Goal: Task Accomplishment & Management: Complete application form

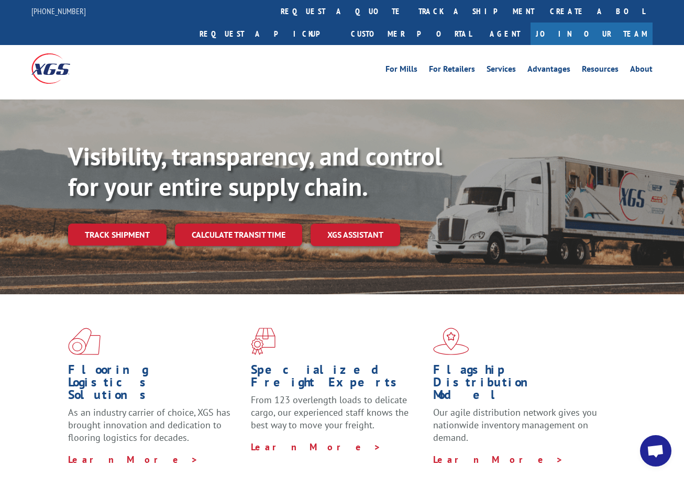
click at [542, 14] on link "Create a BOL" at bounding box center [597, 11] width 111 height 23
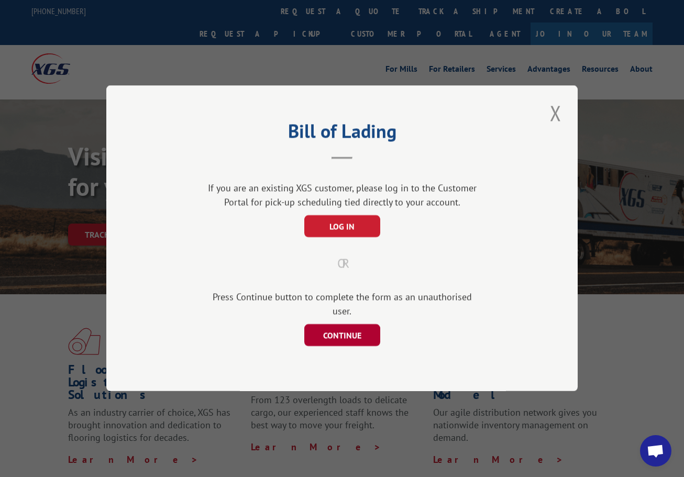
click at [344, 331] on button "CONTINUE" at bounding box center [342, 336] width 76 height 22
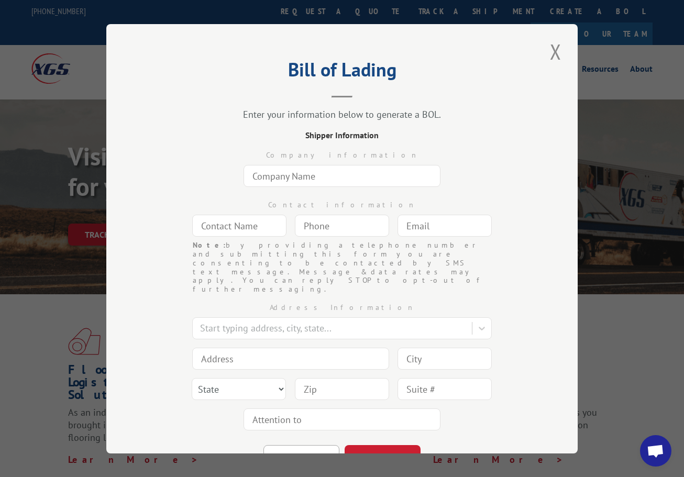
click at [310, 176] on input "text" at bounding box center [342, 176] width 197 height 22
type input "EVERYTHING HOME [GEOGRAPHIC_DATA]"
type input "[DEMOGRAPHIC_DATA]"
type input "(___) ___-____"
type input "[PHONE_NUMBER]"
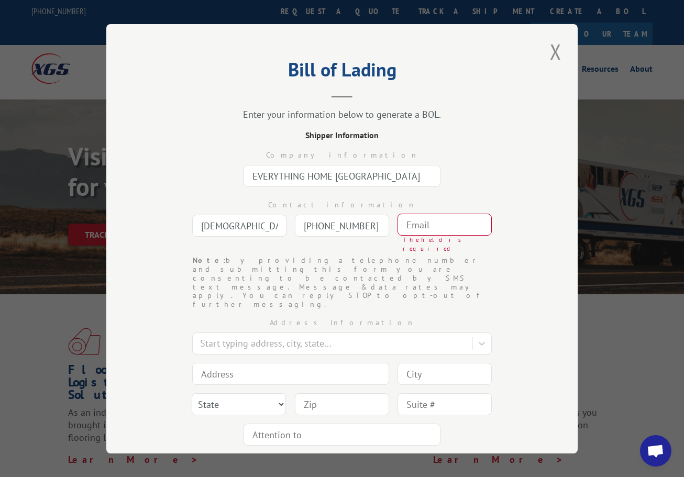
click at [438, 227] on input "text" at bounding box center [445, 225] width 94 height 22
paste input "[PERSON_NAME][EMAIL_ADDRESS][DOMAIN_NAME]"
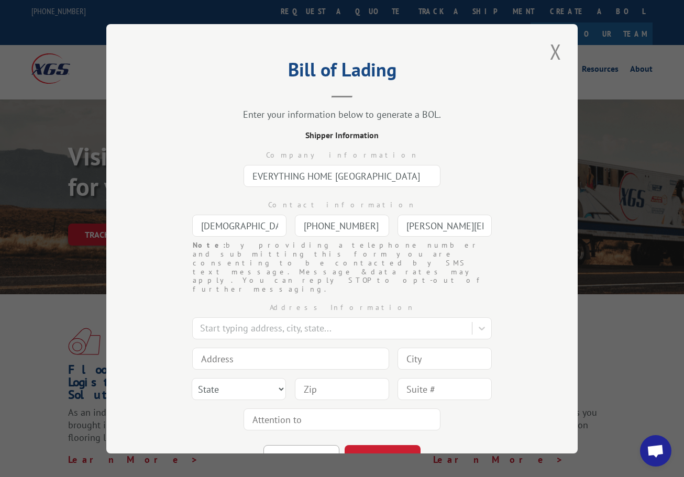
scroll to position [0, 86]
type input "[PERSON_NAME][EMAIL_ADDRESS][DOMAIN_NAME]"
click at [254, 321] on div at bounding box center [333, 328] width 267 height 14
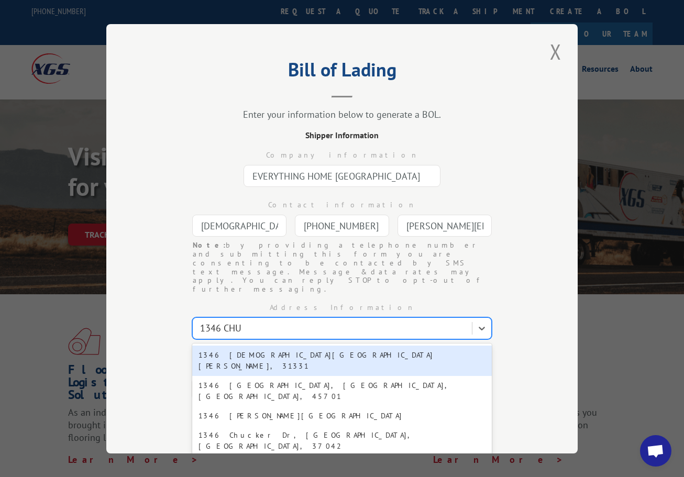
type input "1346 CHUC"
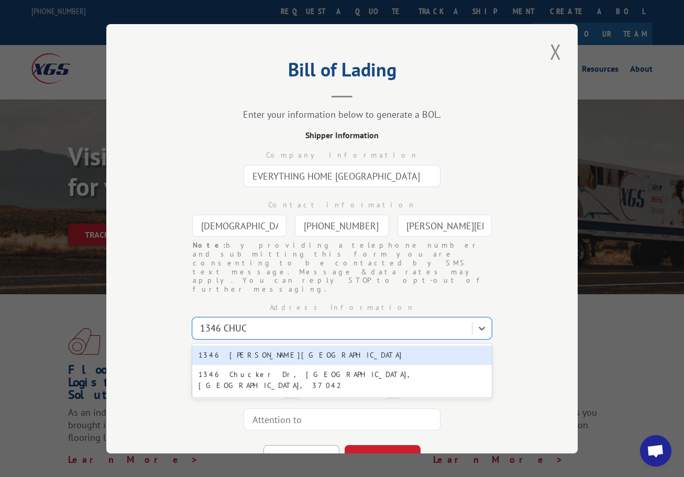
click at [288, 345] on div "1346 [PERSON_NAME][GEOGRAPHIC_DATA]" at bounding box center [342, 354] width 300 height 19
type input "1346 [PERSON_NAME] Blvd"
type input "[GEOGRAPHIC_DATA]"
select select "SC"
type input "29464"
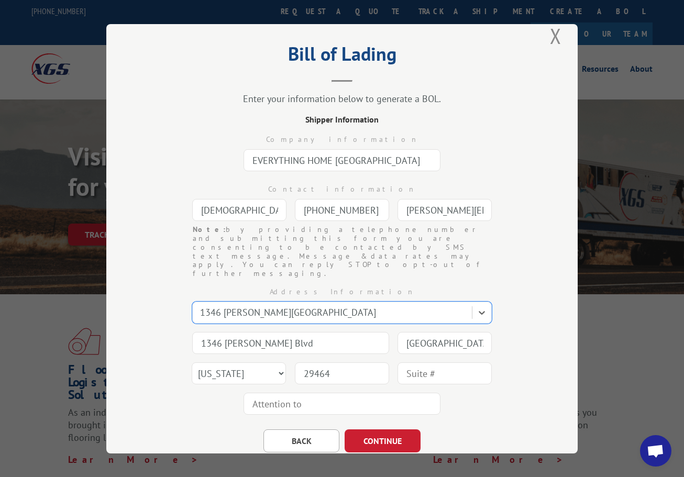
scroll to position [27, 0]
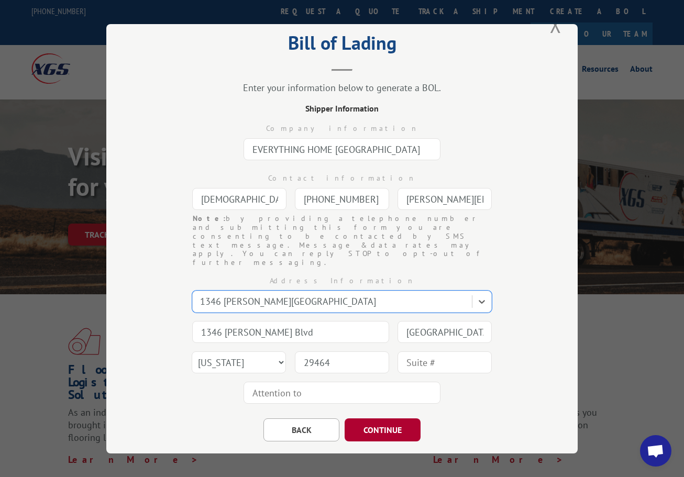
click at [371, 418] on button "CONTINUE" at bounding box center [383, 429] width 76 height 23
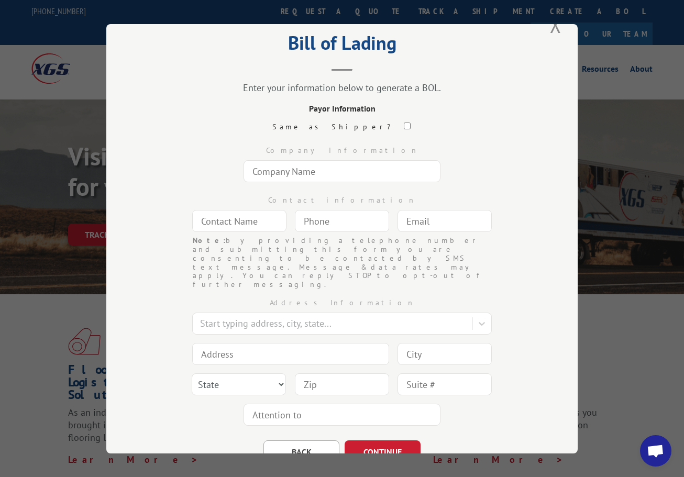
click at [363, 165] on input "text" at bounding box center [342, 171] width 197 height 22
type input "F"
type input "[PERSON_NAME]"
type input "(___) ___-____"
type input "PAYOR"
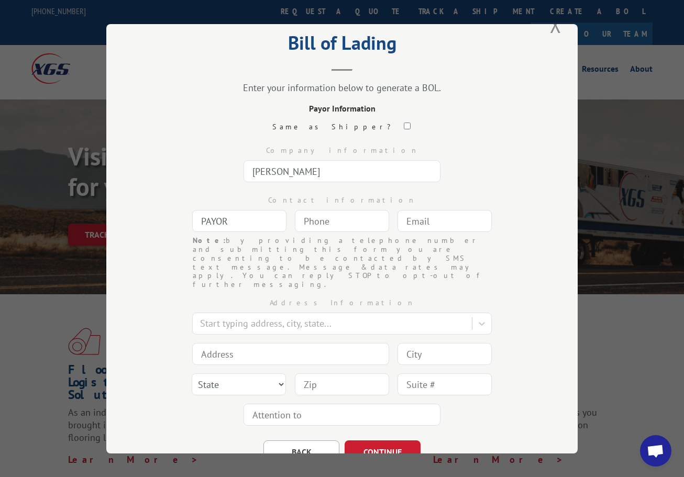
type input "(___) ___-____"
type input "[PERSON_NAME]"
type input "[PHONE_NUMBER]"
type input "E"
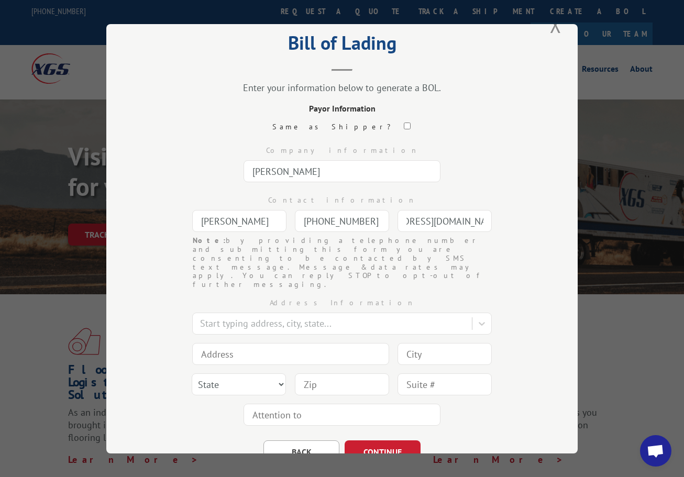
type input "[EMAIL_ADDRESS][DOMAIN_NAME]"
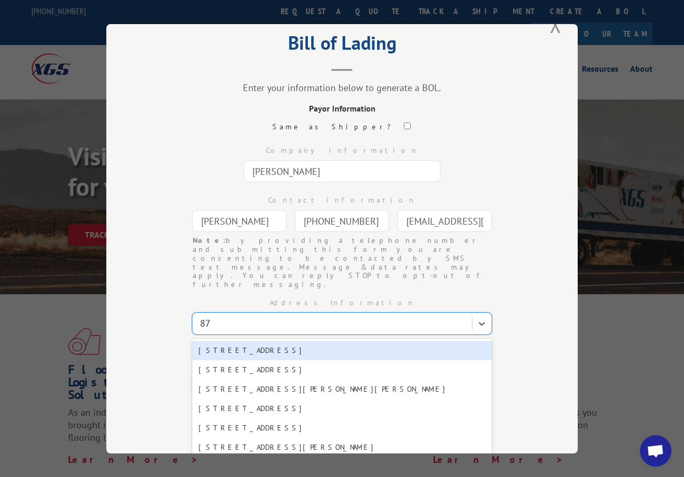
type input "8"
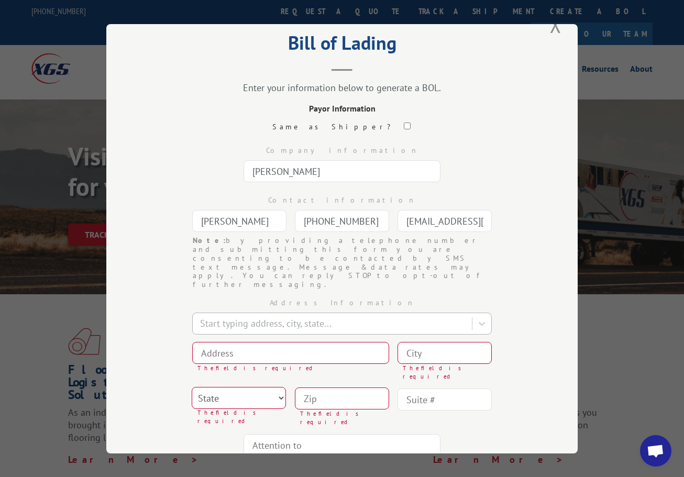
click at [301, 316] on div at bounding box center [333, 323] width 267 height 14
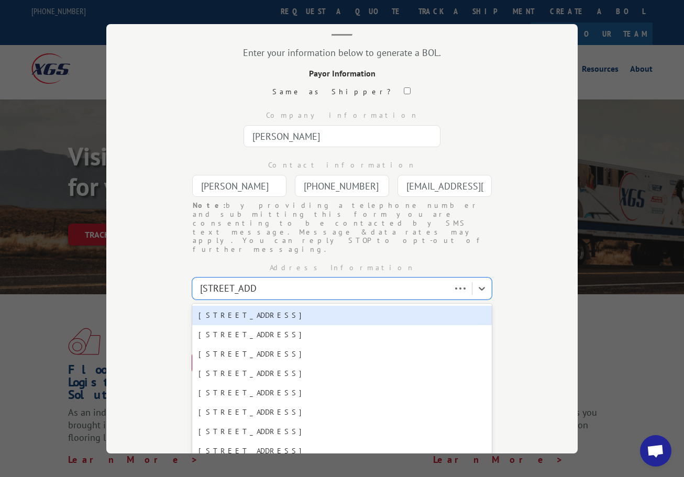
type input "[STREET_ADDRESS]"
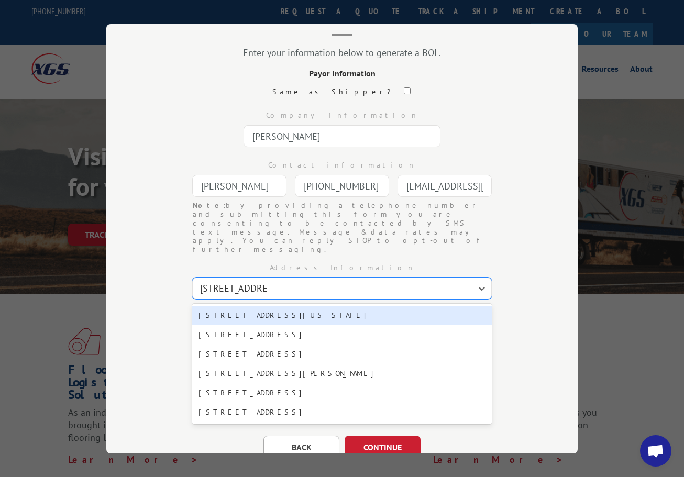
click at [351, 305] on div "[STREET_ADDRESS][US_STATE]" at bounding box center [342, 314] width 300 height 19
type input "[STREET_ADDRESS]"
type input "[US_STATE]"
select select "NY"
type input "10001"
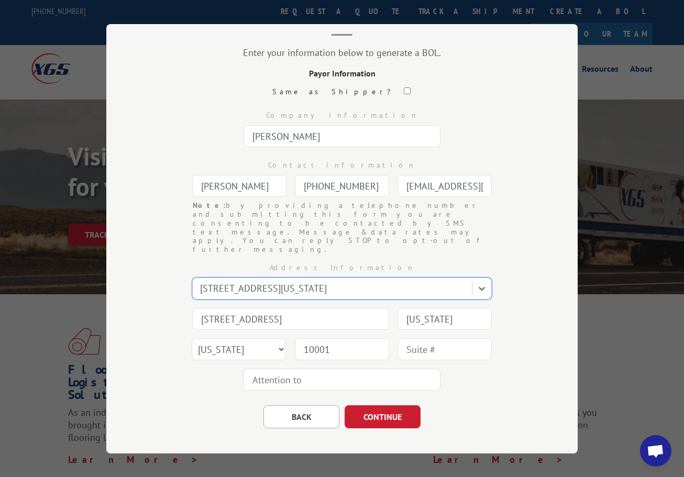
scroll to position [49, 0]
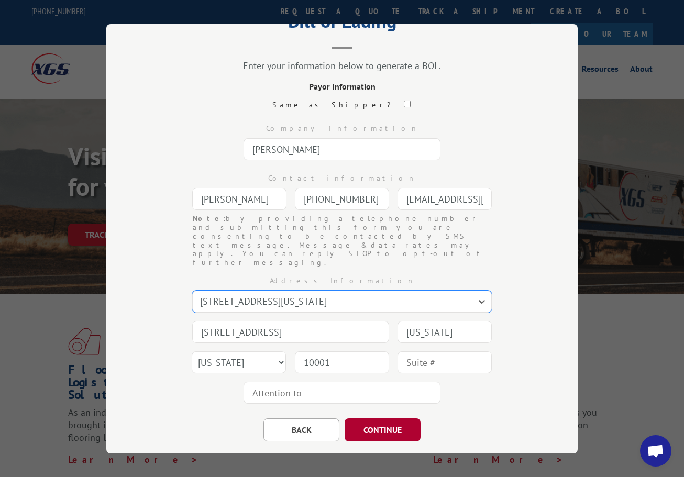
click at [381, 418] on button "CONTINUE" at bounding box center [383, 429] width 76 height 23
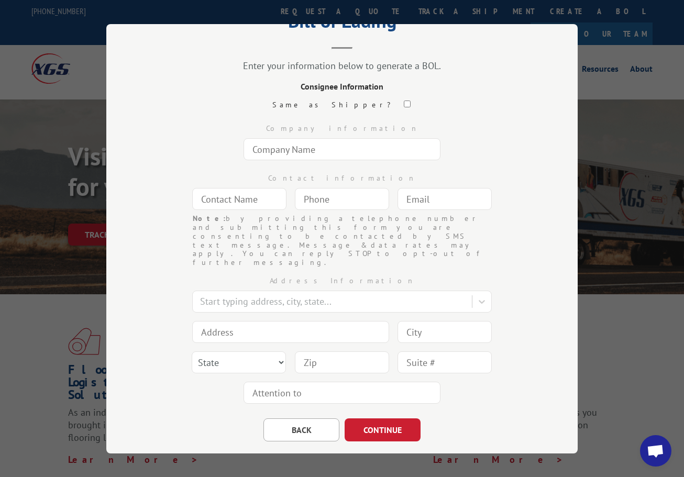
click at [352, 151] on input "text" at bounding box center [342, 149] width 197 height 22
type input "WAREHOUSE CARPETS"
type input "[PERSON_NAME]"
type input "(___) ___-____"
type input "[PHONE_NUMBER]"
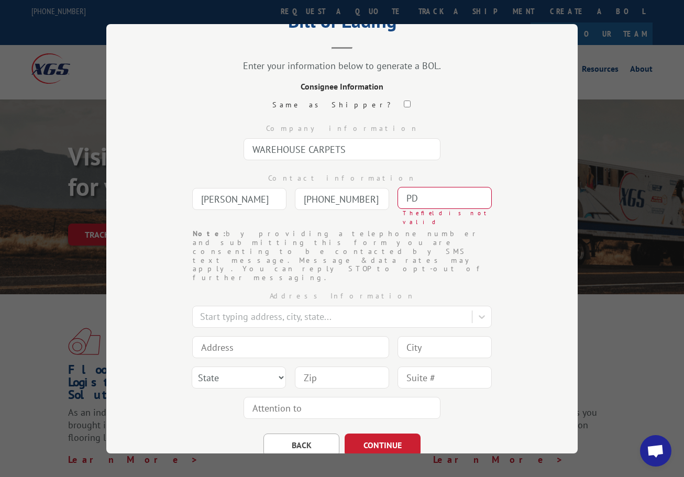
type input "P"
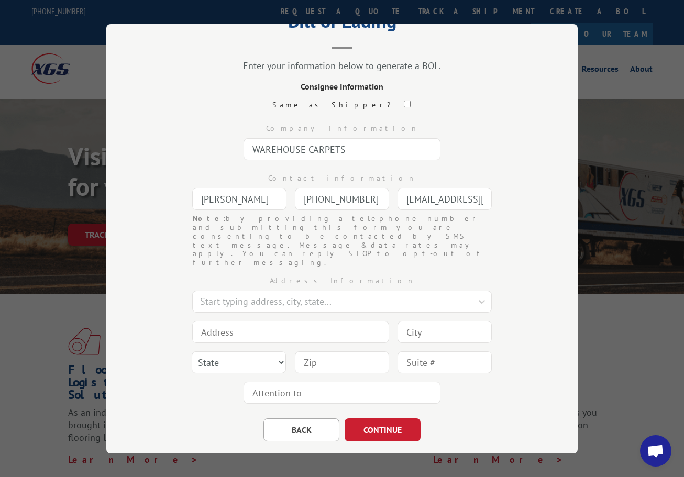
type input "[EMAIL_ADDRESS][DOMAIN_NAME]"
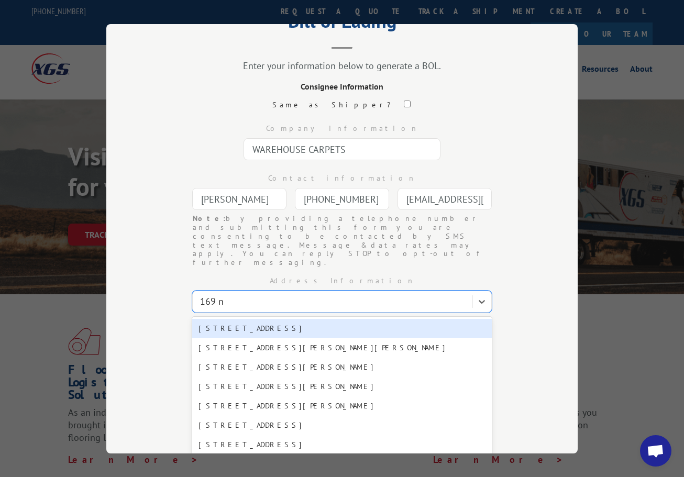
type input "169 n m"
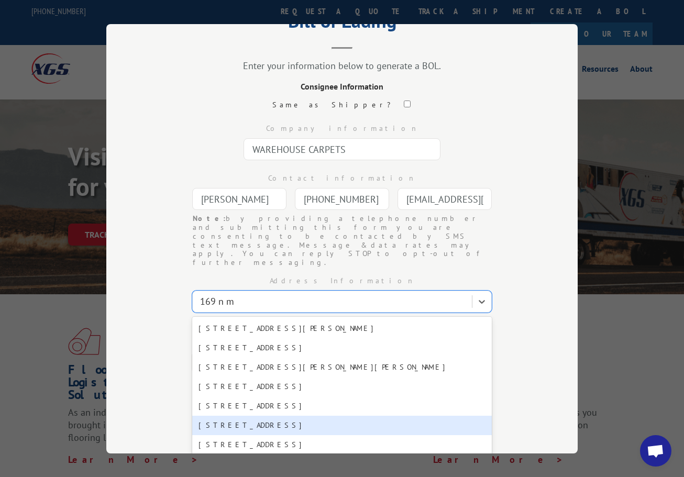
click at [264, 415] on div "[STREET_ADDRESS]" at bounding box center [342, 424] width 300 height 19
type input "[STREET_ADDRESS]"
type input "[GEOGRAPHIC_DATA]"
select select "GA"
type input "30251"
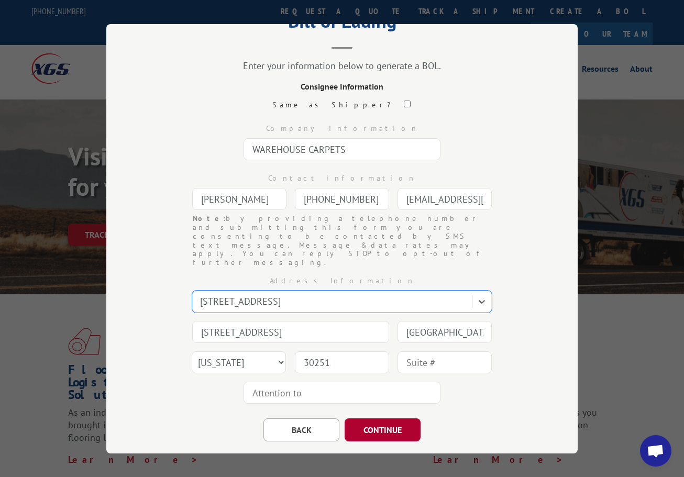
click at [394, 418] on button "CONTINUE" at bounding box center [383, 429] width 76 height 23
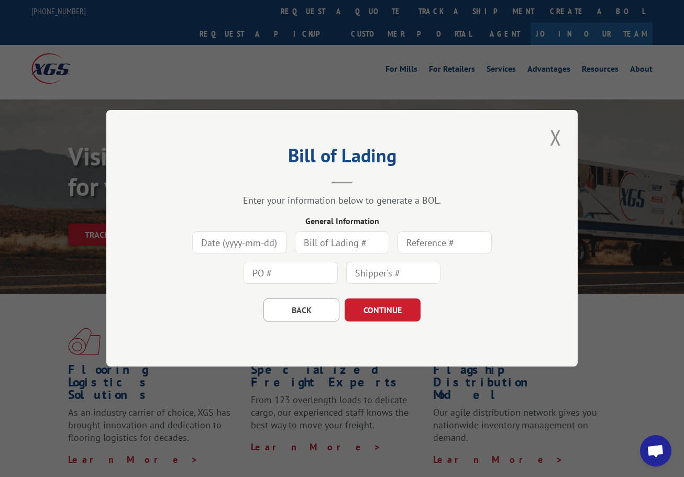
scroll to position [0, 0]
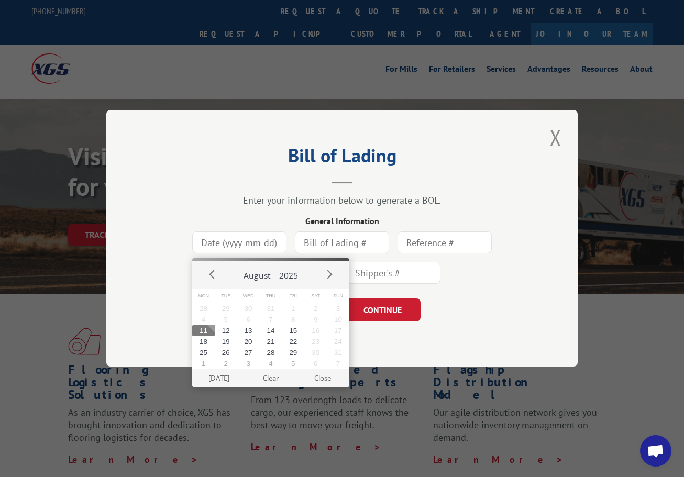
click at [266, 248] on input at bounding box center [239, 243] width 94 height 22
click at [206, 328] on button "11" at bounding box center [203, 330] width 23 height 11
type input "[DATE]"
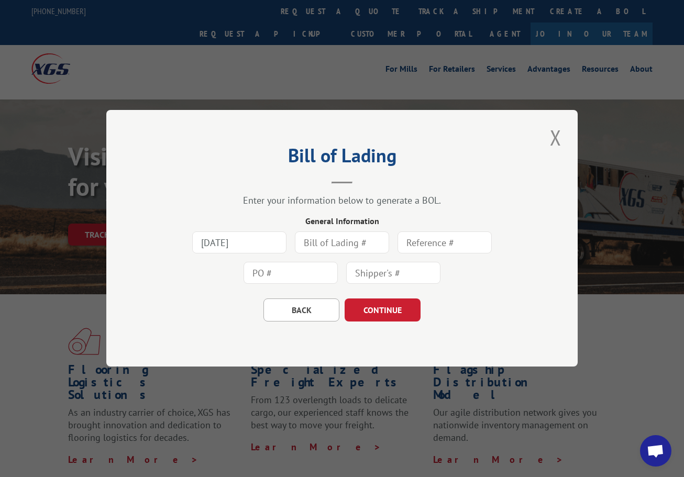
click at [349, 242] on input "text" at bounding box center [342, 243] width 94 height 22
type input "JOB 160472"
click at [351, 245] on input "JOB 160472" at bounding box center [342, 243] width 94 height 22
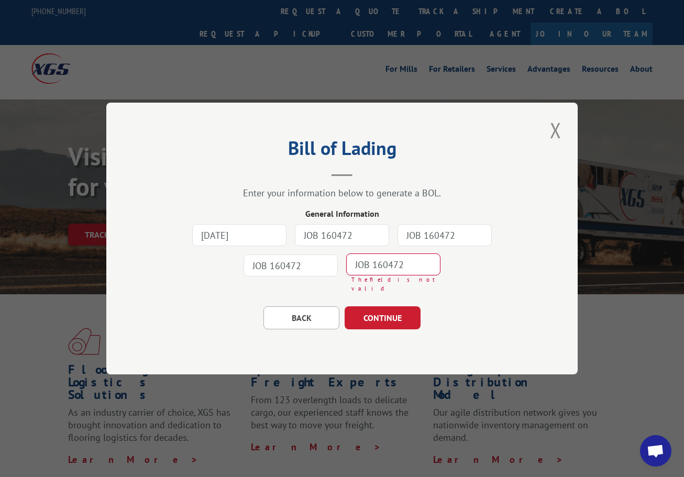
click at [415, 266] on input "JOB 160472" at bounding box center [393, 265] width 94 height 22
type input "JOB160472"
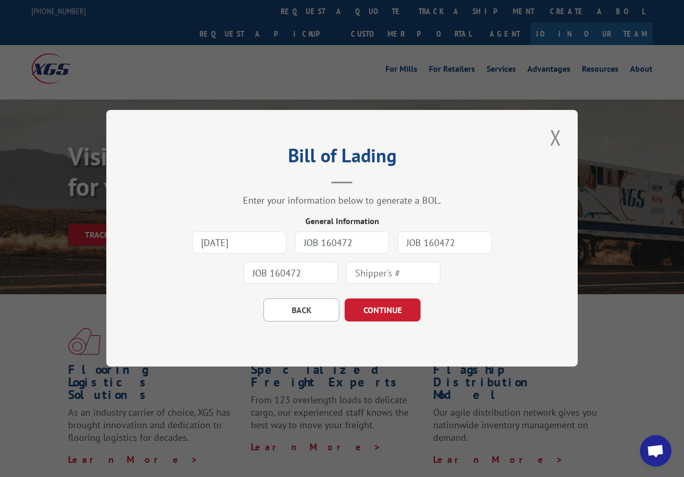
click at [310, 273] on input "JOB 160472" at bounding box center [291, 273] width 94 height 22
click at [310, 273] on input "text" at bounding box center [291, 273] width 94 height 22
type input "JOB 160472"
click at [459, 245] on input "JOB 160472" at bounding box center [445, 243] width 94 height 22
click at [389, 305] on button "CONTINUE" at bounding box center [383, 310] width 76 height 23
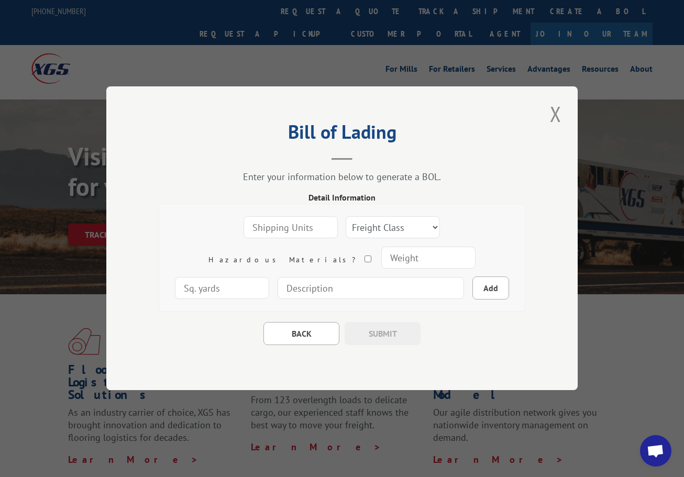
click at [258, 235] on input "number" at bounding box center [291, 228] width 94 height 22
type input "1"
select select "150"
type input "106"
type input "14"
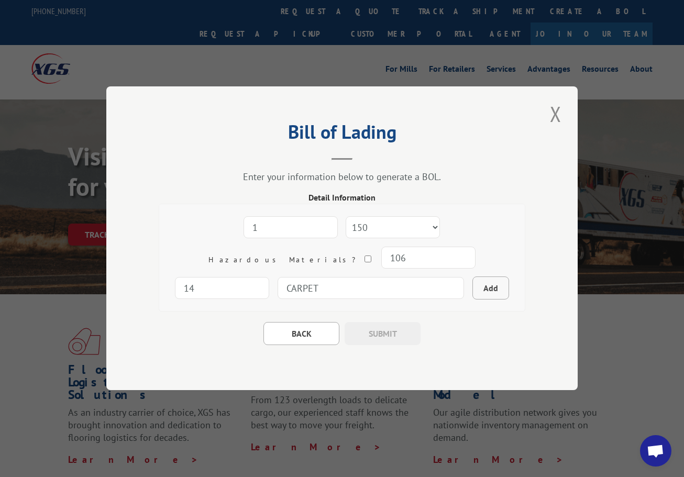
type input "CARPET"
click at [473, 285] on button "Add" at bounding box center [491, 288] width 37 height 23
select select
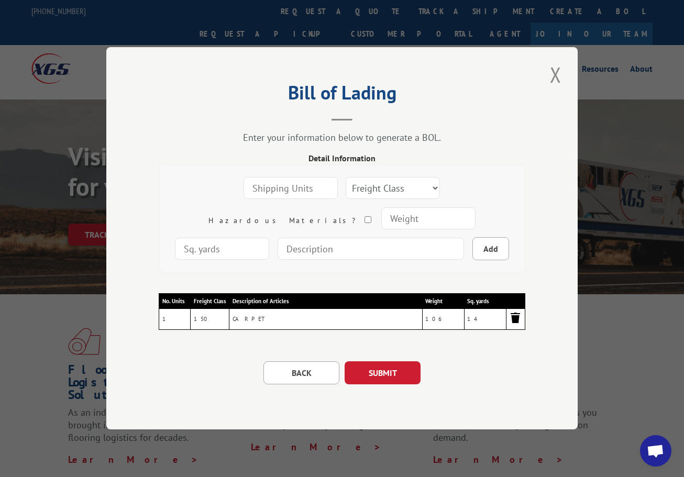
click at [510, 318] on img at bounding box center [515, 318] width 13 height 13
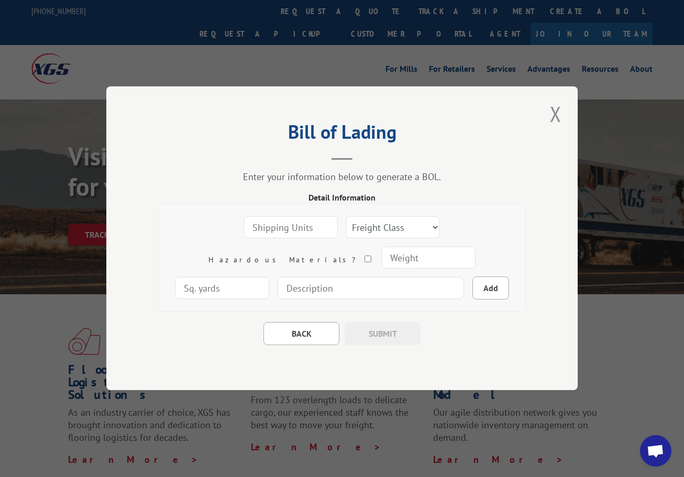
click at [247, 226] on input "number" at bounding box center [291, 228] width 94 height 22
type input "1"
select select "150"
type input "106"
type input "14"
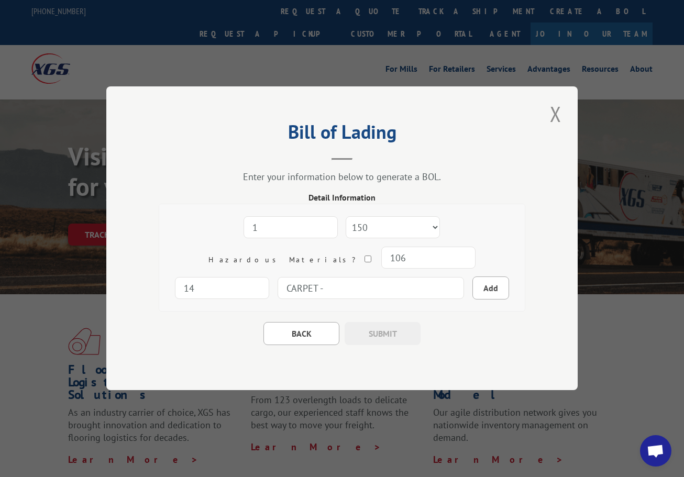
drag, startPoint x: 365, startPoint y: 289, endPoint x: 408, endPoint y: 292, distance: 43.1
click at [365, 289] on input "CARPET -" at bounding box center [371, 289] width 186 height 22
paste input "SIDEMARK: [PERSON_NAME]"
type input "CARPET - SIDEMARK: [PERSON_NAME]"
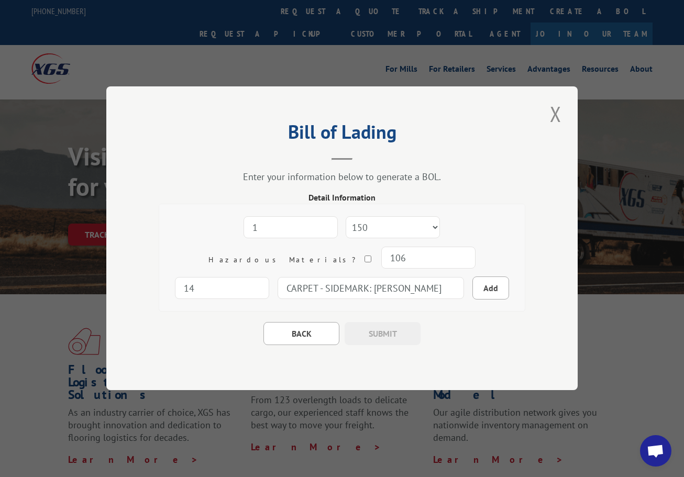
click at [473, 291] on button "Add" at bounding box center [491, 288] width 37 height 23
select select
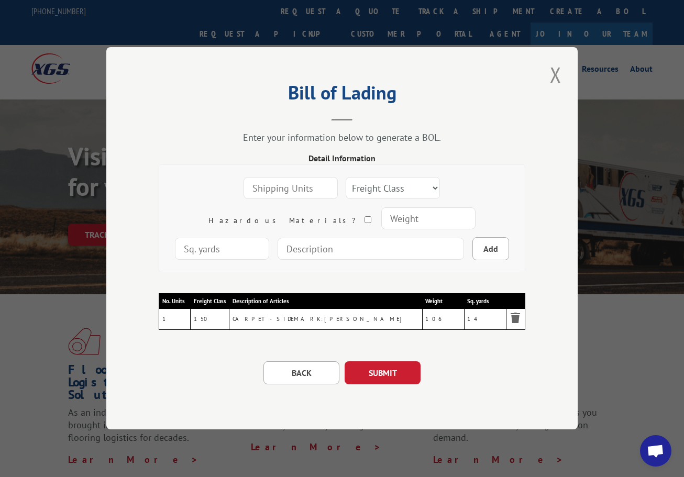
click at [402, 371] on button "SUBMIT" at bounding box center [383, 373] width 76 height 23
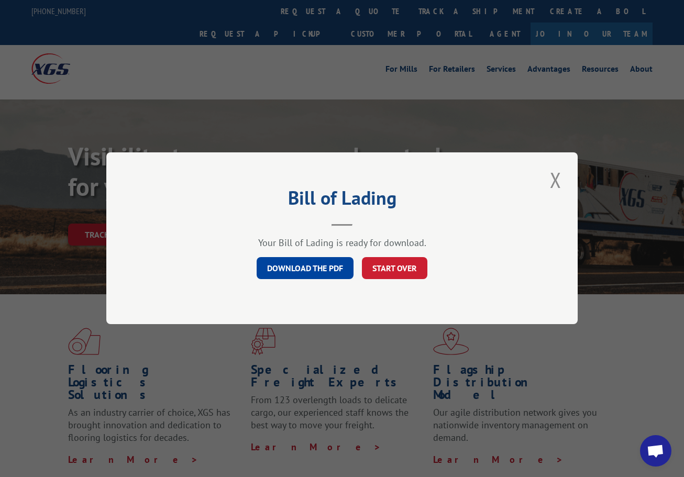
click at [312, 265] on link "DOWNLOAD THE PDF" at bounding box center [305, 269] width 97 height 22
